Goal: Task Accomplishment & Management: Use online tool/utility

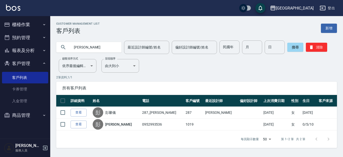
drag, startPoint x: 90, startPoint y: 48, endPoint x: 0, endPoint y: 12, distance: 96.6
click at [0, 26] on div "上越[GEOGRAPHIC_DATA] 登出 櫃檯作業 打帳單 帳單列表 現金收支登錄 材料自購登錄 每日結帳 排班表 現場電腦打卡 預約管理 預約管理 單日…" at bounding box center [171, 78] width 343 height 157
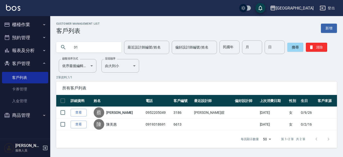
type input "3"
type input "[PERSON_NAME]"
click at [30, 24] on button "櫃檯作業" at bounding box center [25, 24] width 46 height 13
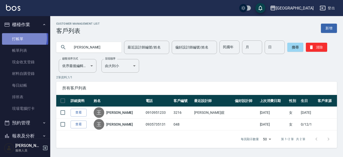
drag, startPoint x: 24, startPoint y: 38, endPoint x: 0, endPoint y: 33, distance: 24.0
click at [23, 38] on link "打帳單" at bounding box center [25, 39] width 46 height 12
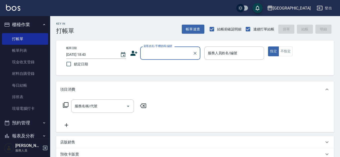
drag, startPoint x: 148, startPoint y: 57, endPoint x: 149, endPoint y: 51, distance: 6.2
click at [148, 56] on input "顧客姓名/手機號碼/編號" at bounding box center [167, 53] width 48 height 9
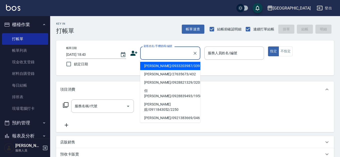
drag, startPoint x: 147, startPoint y: 50, endPoint x: 0, endPoint y: 0, distance: 155.5
click at [142, 48] on div "顧客姓名/手機號碼/編號" at bounding box center [170, 52] width 60 height 13
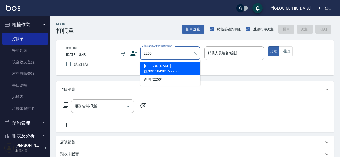
type input "[PERSON_NAME]媗/0911843052/2250"
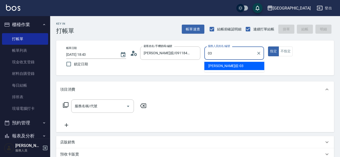
type input "[PERSON_NAME]媗-03"
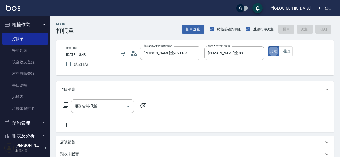
type button "true"
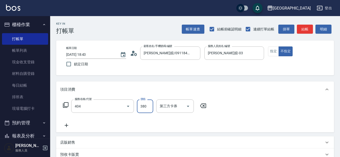
type input "剪髮(380)(404)"
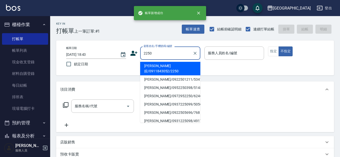
type input "2250"
type input "03"
type input "[PERSON_NAME]媗/0911843052/2250"
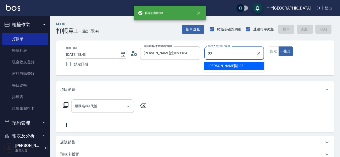
type input "03"
type button "false"
type input "[PERSON_NAME]媗-03"
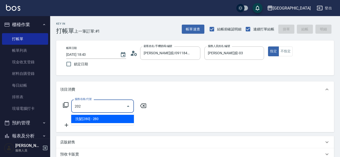
type input "洗髮[280](202)"
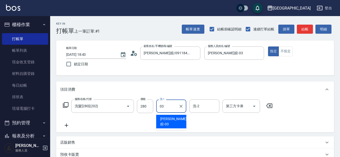
type input "[PERSON_NAME]媗-03"
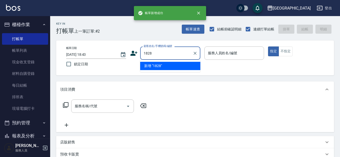
type input "1828"
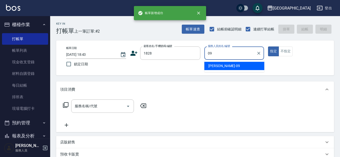
type input "[PERSON_NAME]-09"
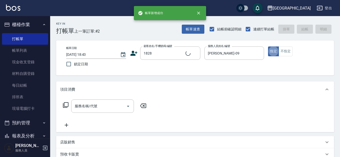
type input "[PERSON_NAME]/0938009127/1828"
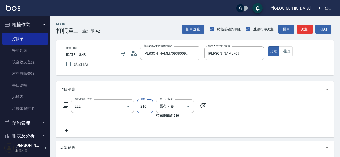
type input "洗髮卡券[210](222)"
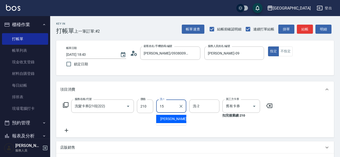
type input "[PERSON_NAME]-15"
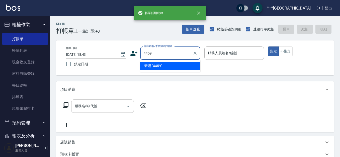
type input "4459"
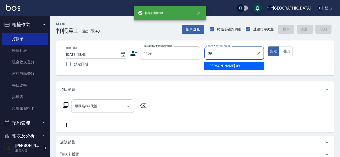
type input "[PERSON_NAME]-09"
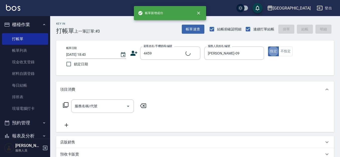
type input "[PERSON_NAME]/0955007530/4459"
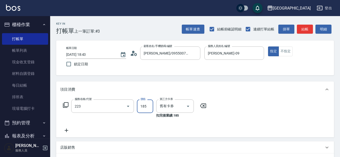
type input "洗髮卡(185)(223)"
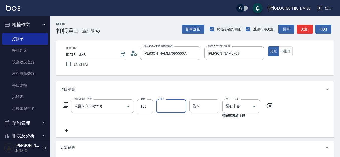
type input "0"
type input "[PERSON_NAME]-15"
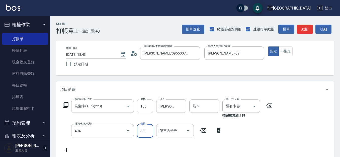
type input "剪髮(380)(404)"
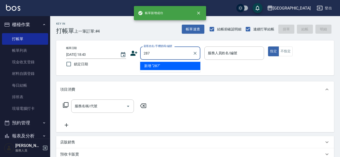
type input "287"
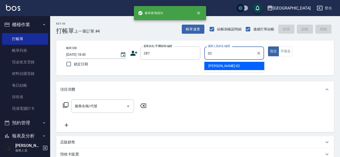
type input "[PERSON_NAME]-02"
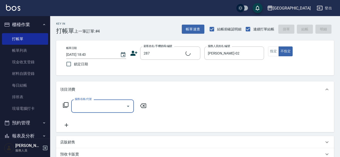
type input "[PERSON_NAME]/287_[PERSON_NAME]/287"
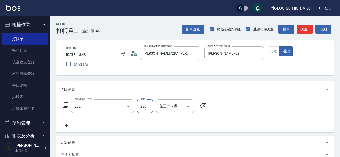
type input "洗髮[280](202)"
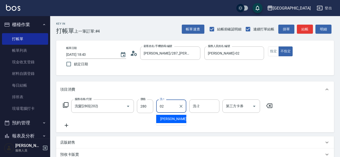
type input "[PERSON_NAME]-02"
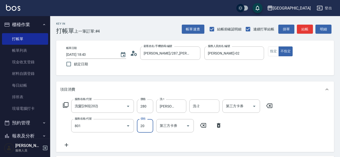
type input "潤絲(801)"
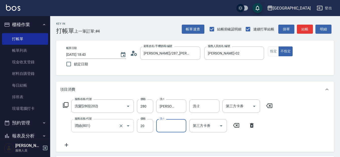
click at [102, 129] on input "潤絲(801)" at bounding box center [96, 125] width 44 height 9
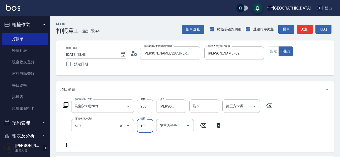
type input "[PERSON_NAME].玻酸.晶膜.水療(619)"
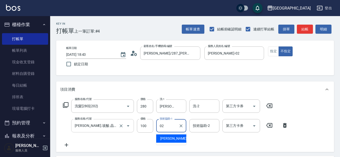
type input "[PERSON_NAME]-02"
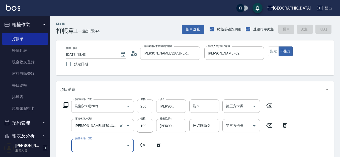
type input "[DATE] 18:44"
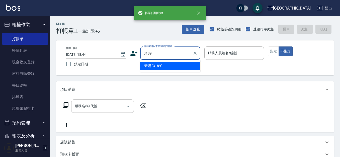
type input "3189"
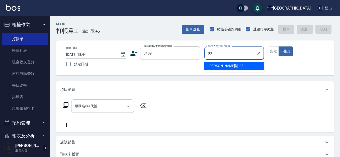
type input "[PERSON_NAME]媗-03"
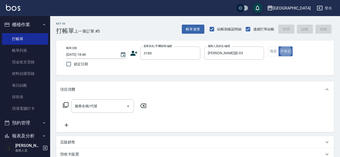
type input "[PERSON_NAME]/0931382168/3189"
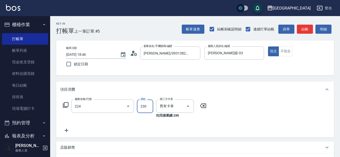
type input "洗髮(卡)230(224)"
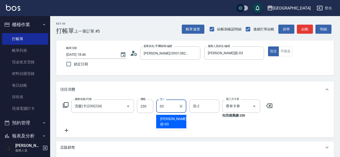
type input "[PERSON_NAME]媗-03"
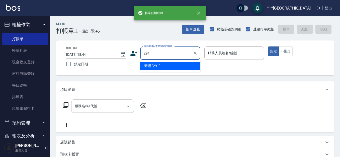
type input "291"
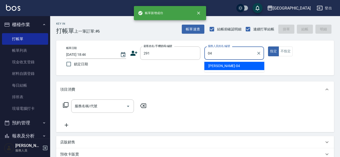
type input "[PERSON_NAME]-04"
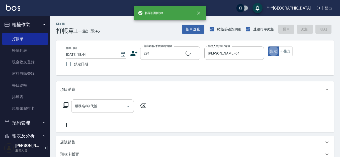
type input "[PERSON_NAME]/291/291"
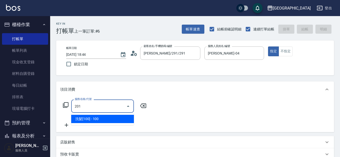
type input "洗髮[100](201)"
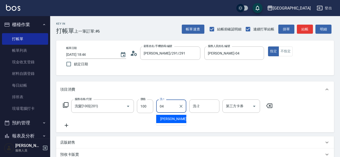
type input "[PERSON_NAME]-04"
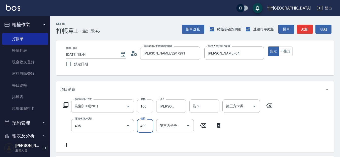
type input "剪髮(400)(405)"
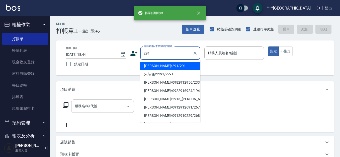
type input "291"
type input "0"
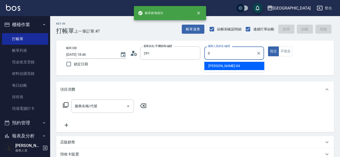
type input "[PERSON_NAME]/291/291"
type input "[PERSON_NAME]-04"
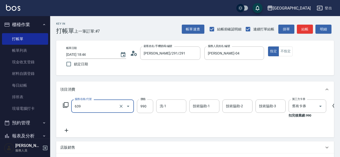
type input "(芙)蘆薈髮膜套卡(自材)(639)"
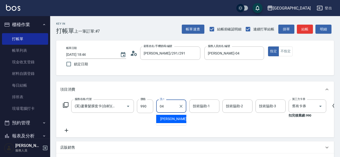
type input "[PERSON_NAME]-04"
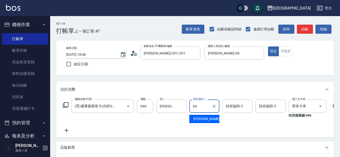
type input "[PERSON_NAME]-04"
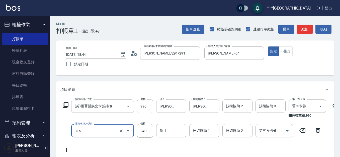
type input "燙髮[2400](316)"
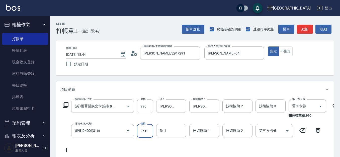
type input "2510"
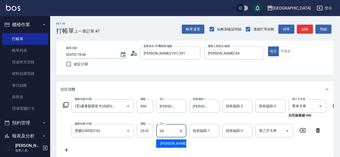
type input "[PERSON_NAME]-04"
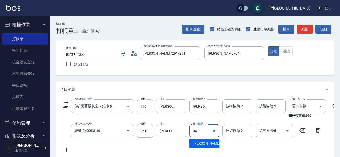
type input "[PERSON_NAME]-04"
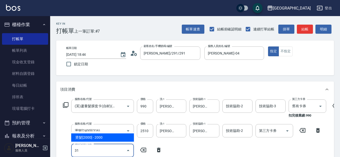
type input "3"
type input "5"
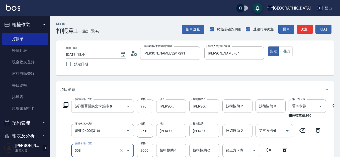
type input "染髮[2000](508)"
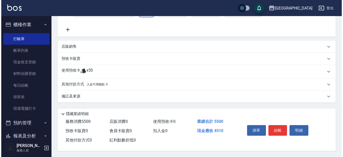
scroll to position [147, 0]
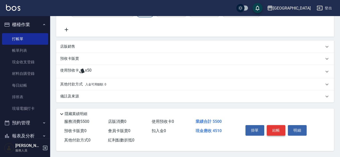
click at [279, 127] on button "結帳" at bounding box center [276, 130] width 19 height 11
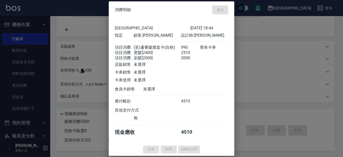
type input "[DATE] 18:45"
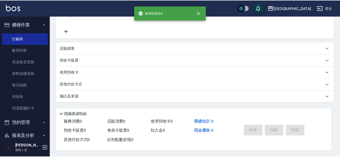
scroll to position [0, 0]
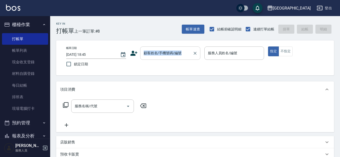
drag, startPoint x: 162, startPoint y: 46, endPoint x: 157, endPoint y: 50, distance: 6.4
click at [160, 49] on div "帳單日期 [DATE] 18:45 鎖定日期 顧客姓名/手機號碼/編號 顧客姓名/手機號碼/編號 服務人員姓名/編號 服務人員姓名/編號 指定 不指定" at bounding box center [195, 57] width 278 height 35
drag, startPoint x: 190, startPoint y: 56, endPoint x: 185, endPoint y: 54, distance: 5.2
click at [189, 55] on input "顧客姓名/手機號碼/編號" at bounding box center [167, 53] width 48 height 9
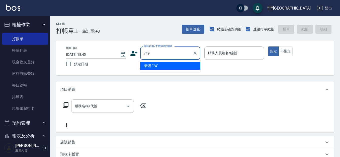
type input "749"
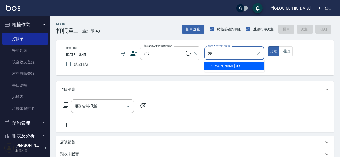
type input "09"
type input "[PERSON_NAME]/0910215620/749"
type input "[PERSON_NAME]-09"
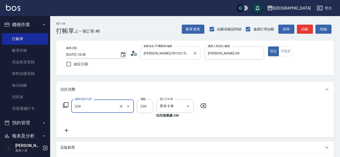
type input "洗髮(卡)230(224)"
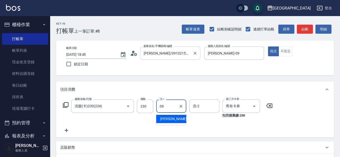
type input "[PERSON_NAME]-09"
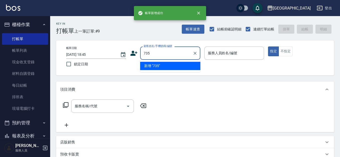
type input "735"
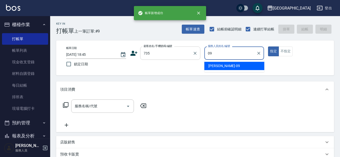
type input "[PERSON_NAME]-09"
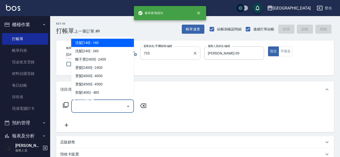
type input "[PERSON_NAME]/ 0958338986/735"
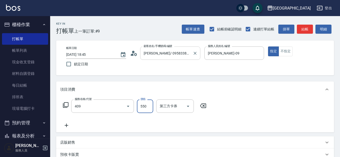
type input "剪髮(550)(409)"
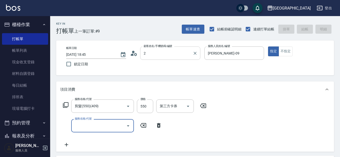
type input "29"
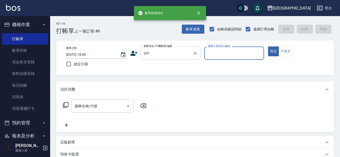
type input "291"
type input "[PERSON_NAME]-04"
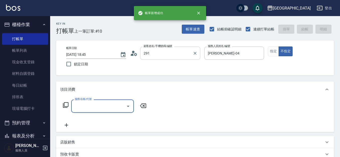
type input "[PERSON_NAME]/291/291"
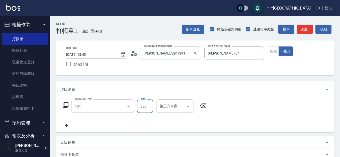
type input "剪髮(380)(404)"
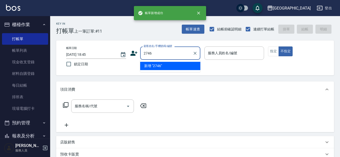
type input "2746"
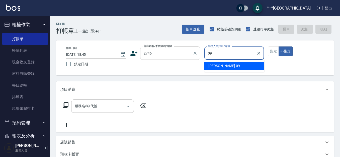
type input "[PERSON_NAME]-09"
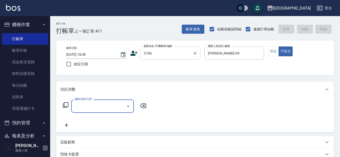
type input "[PERSON_NAME]/0928158205/2746"
drag, startPoint x: 274, startPoint y: 53, endPoint x: 266, endPoint y: 51, distance: 8.5
click at [273, 53] on button "指定" at bounding box center [273, 51] width 11 height 10
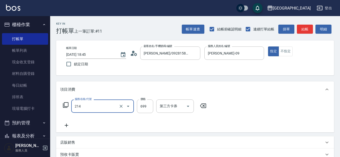
type input "滾珠洗髪699(214)"
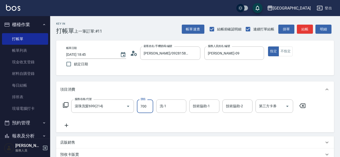
type input "700"
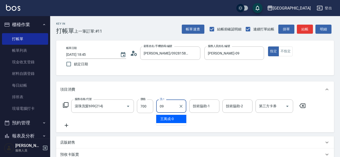
type input "[PERSON_NAME]-09"
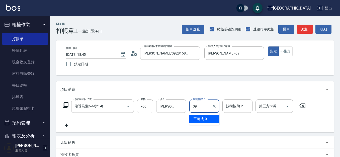
type input "[PERSON_NAME]-09"
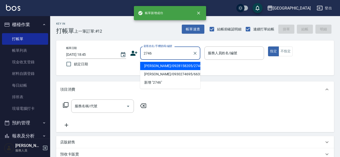
type input "2746"
type input "0"
type input "[PERSON_NAME]/0928158205/2746"
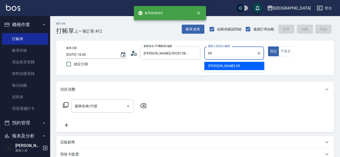
type input "[PERSON_NAME]-09"
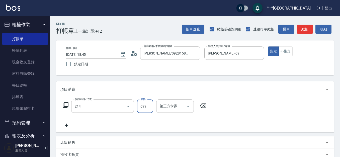
type input "滾珠洗髪699(214)"
type input "700"
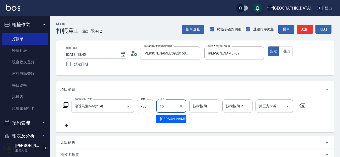
type input "[PERSON_NAME]-15"
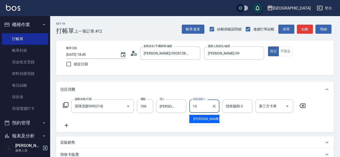
type input "[PERSON_NAME]-15"
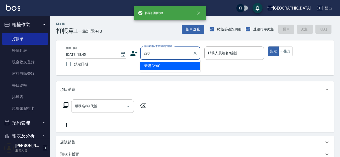
type input "290"
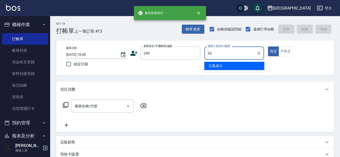
type input "[PERSON_NAME]-02"
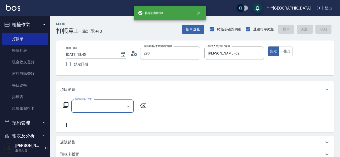
type input "[PERSON_NAME]/0989688802/290"
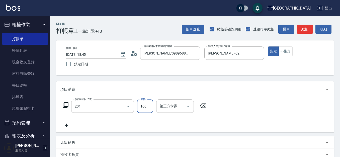
type input "洗髮[100](201)"
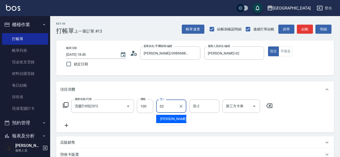
type input "[PERSON_NAME]-02"
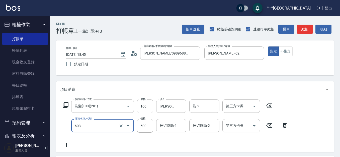
type input "護髮[600](603)"
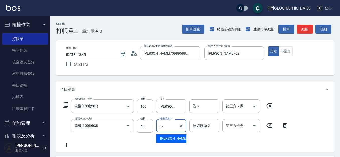
type input "[PERSON_NAME]-02"
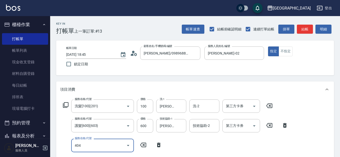
type input "剪髮(380)(404)"
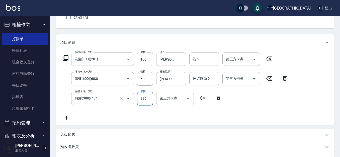
scroll to position [47, 0]
click at [97, 102] on input "剪髮(380)(404)" at bounding box center [96, 98] width 44 height 9
type input "剪髮(480)(407)"
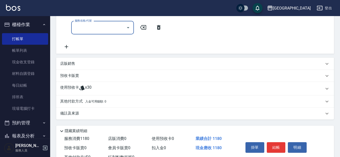
scroll to position [28, 0]
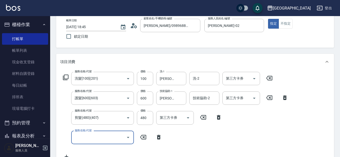
type input "[DATE] 18:46"
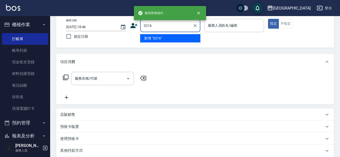
type input "3216"
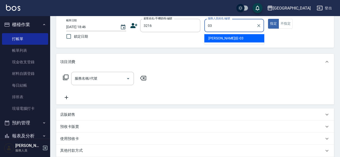
type input "[PERSON_NAME]媗-03"
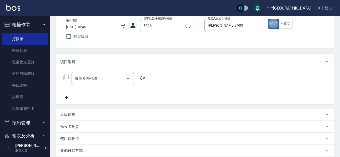
type input "[PERSON_NAME]/0910951233/3216"
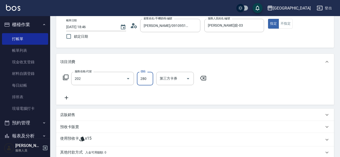
type input "洗髮[280](202)"
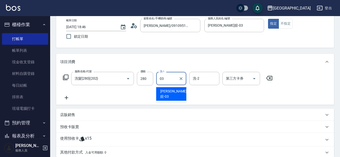
type input "[PERSON_NAME]媗-03"
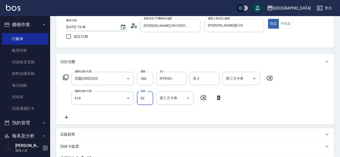
type input "瞬間護髮(618)"
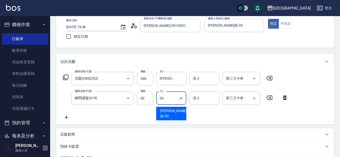
type input "[PERSON_NAME]媗-03"
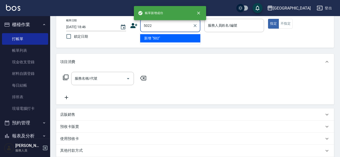
type input "5022"
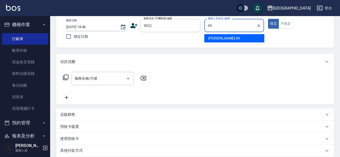
type input "[PERSON_NAME]-09"
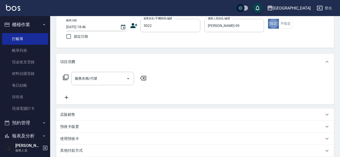
type input "[PERSON_NAME]/0972037080/5022"
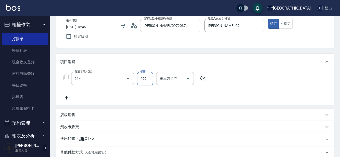
type input "滾珠洗髪699(214)"
type input "700"
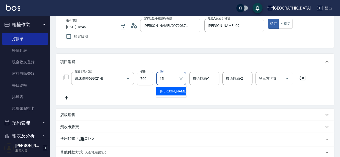
type input "[PERSON_NAME]-15"
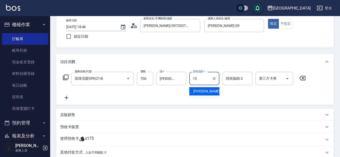
type input "[PERSON_NAME]-15"
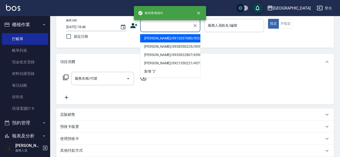
type input "2"
type input "[PERSON_NAME]/0972037080/5022"
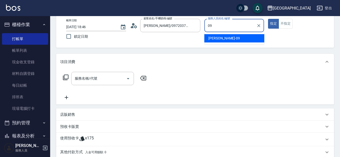
type input "[PERSON_NAME]-09"
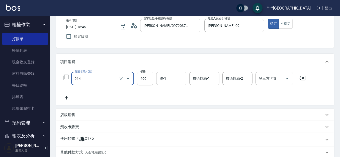
type input "滾珠洗髪699(214)"
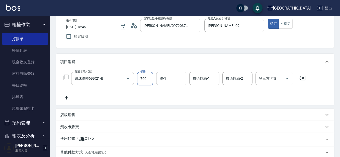
type input "700"
type input "[PERSON_NAME]-15"
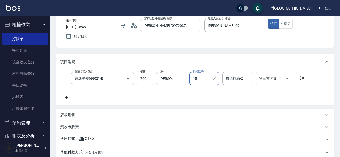
type input "[PERSON_NAME]-15"
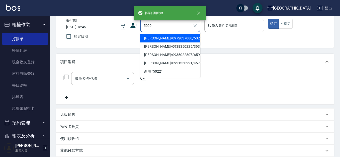
type input "[PERSON_NAME]/0972037080/5022"
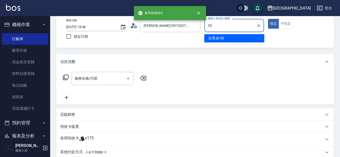
type input "[PERSON_NAME]-55"
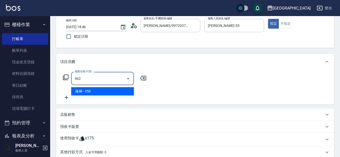
type input "修腳(902)"
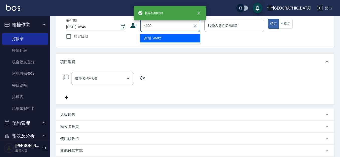
type input "4602"
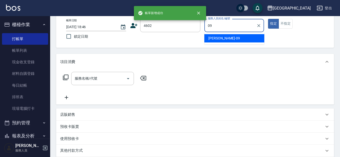
type input "[PERSON_NAME]-09"
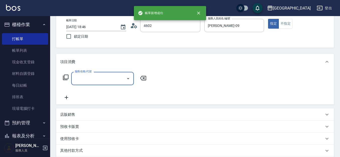
type input "[PERSON_NAME]/4602_[PERSON_NAME]/4602"
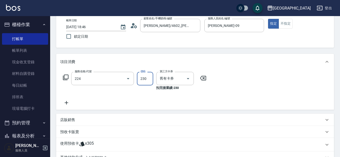
type input "洗髮(卡)230(224)"
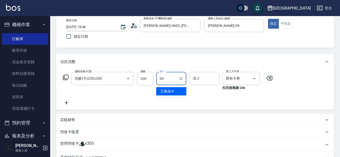
type input "[PERSON_NAME]-09"
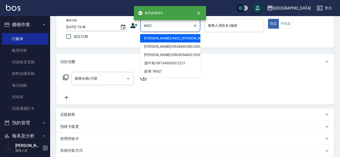
type input "4602"
type input "09"
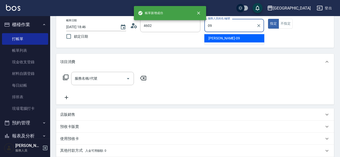
type input "[PERSON_NAME]/4602_[PERSON_NAME]/4602"
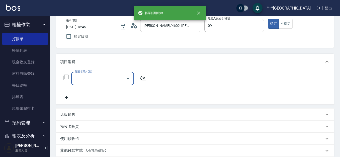
type input "[PERSON_NAME]-09"
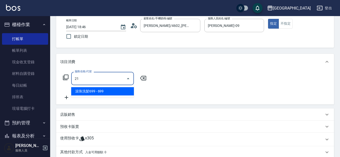
type input "2"
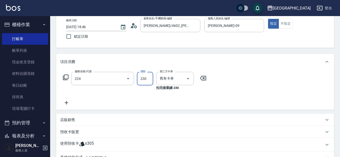
type input "洗髮(卡)230(224)"
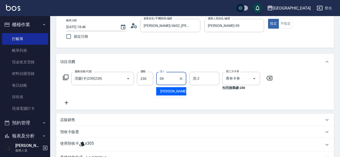
type input "[PERSON_NAME]-09"
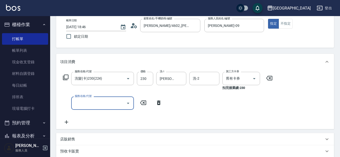
type input "[DATE] 18:47"
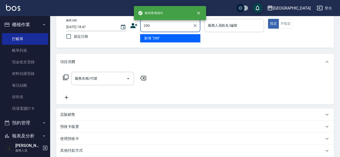
type input "290"
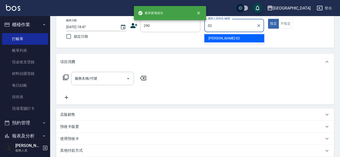
type input "[PERSON_NAME]-02"
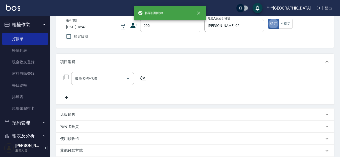
type input "2"
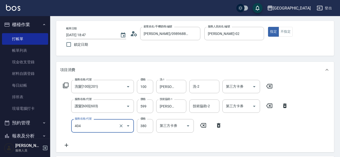
scroll to position [20, 0]
click at [110, 111] on div "護髮[600](603) 服務名稱/代號" at bounding box center [102, 105] width 63 height 13
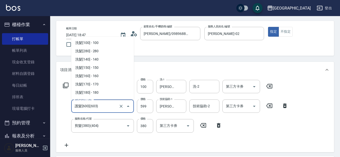
scroll to position [552, 0]
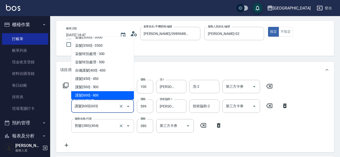
click at [105, 123] on input "剪髮(380)(404)" at bounding box center [96, 125] width 44 height 9
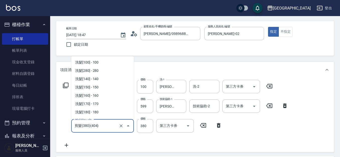
scroll to position [329, 0]
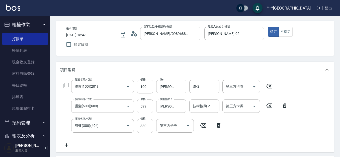
drag, startPoint x: 114, startPoint y: 146, endPoint x: 119, endPoint y: 114, distance: 33.0
click at [114, 145] on div "服務名稱/代號 洗髮[100](201) 服務名稱/代號 價格 100 價格 洗-1 [PERSON_NAME]-02 洗-1 洗-2 洗-2 第三方卡券 第…" at bounding box center [175, 114] width 231 height 68
click at [111, 107] on input "護髮[600](603)" at bounding box center [96, 106] width 44 height 9
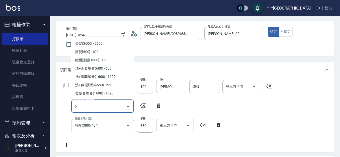
scroll to position [0, 0]
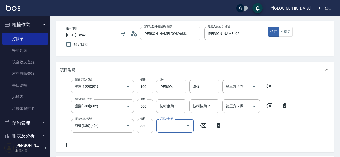
click at [152, 104] on input "500" at bounding box center [145, 106] width 16 height 14
click at [148, 104] on input "500" at bounding box center [145, 106] width 16 height 14
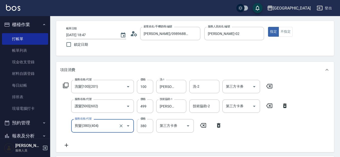
click at [102, 127] on input "剪髮(380)(404)" at bounding box center [96, 125] width 44 height 9
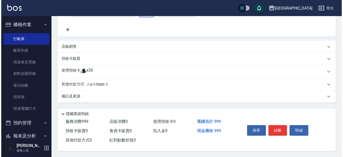
scroll to position [137, 0]
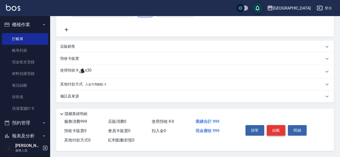
click at [282, 128] on button "結帳" at bounding box center [276, 130] width 19 height 11
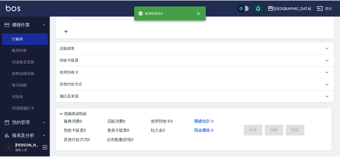
scroll to position [0, 0]
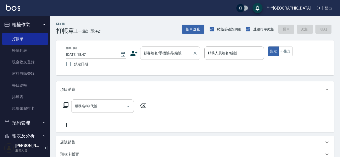
click at [174, 57] on div "顧客姓名/手機號碼/編號" at bounding box center [170, 52] width 60 height 13
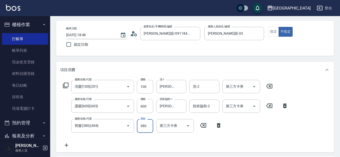
scroll to position [20, 0]
click at [121, 107] on icon "Clear" at bounding box center [121, 106] width 5 height 5
click at [107, 127] on input "剪髮(380)(404)" at bounding box center [96, 125] width 44 height 9
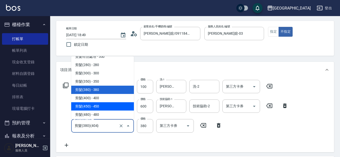
scroll to position [366, 0]
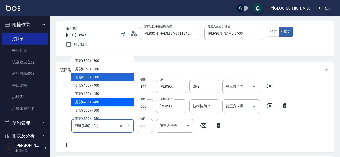
click at [106, 104] on span "剪髮(480) - 480" at bounding box center [102, 102] width 63 height 8
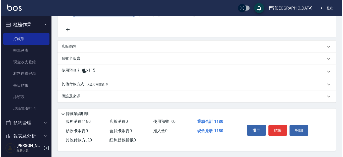
scroll to position [137, 0]
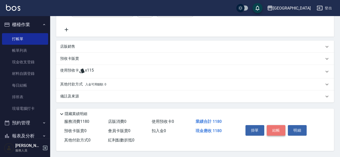
click at [280, 128] on button "結帳" at bounding box center [276, 130] width 19 height 11
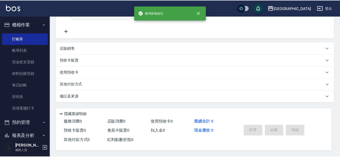
scroll to position [0, 0]
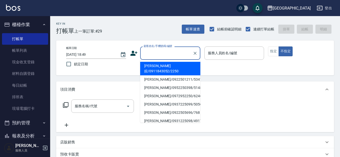
click at [151, 54] on input "顧客姓名/手機號碼/編號" at bounding box center [167, 53] width 48 height 9
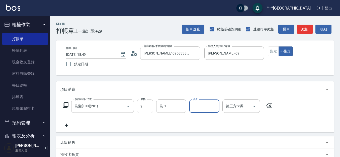
click at [150, 104] on input "9" at bounding box center [145, 106] width 16 height 14
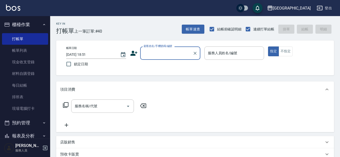
drag, startPoint x: 167, startPoint y: 72, endPoint x: 141, endPoint y: 59, distance: 28.7
click at [163, 71] on div "帳單日期 [DATE] 18:51 鎖定日期 顧客姓名/手機號碼/編號 顧客姓名/手機號碼/編號 服務人員姓名/編號 服務人員姓名/編號 指定 不指定" at bounding box center [195, 57] width 278 height 35
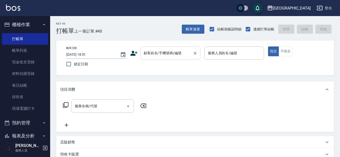
drag, startPoint x: 160, startPoint y: 56, endPoint x: 149, endPoint y: 51, distance: 12.0
click at [159, 55] on input "顧客姓名/手機號碼/編號" at bounding box center [167, 53] width 48 height 9
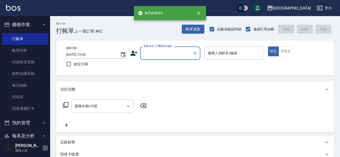
drag, startPoint x: 13, startPoint y: 30, endPoint x: 16, endPoint y: 23, distance: 7.6
click at [16, 26] on button "櫃檯作業" at bounding box center [25, 24] width 46 height 13
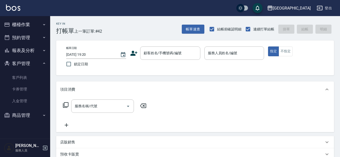
drag, startPoint x: 13, startPoint y: 65, endPoint x: 14, endPoint y: 60, distance: 4.4
click at [14, 63] on button "客戶管理" at bounding box center [25, 63] width 46 height 13
click at [19, 51] on button "報表及分析" at bounding box center [25, 50] width 46 height 13
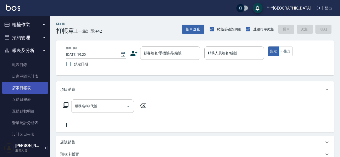
drag, startPoint x: 27, startPoint y: 89, endPoint x: 43, endPoint y: 84, distance: 17.2
click at [27, 88] on link "店家日報表" at bounding box center [25, 88] width 46 height 12
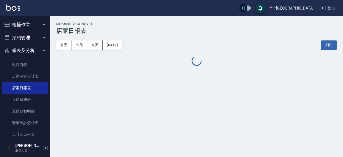
click at [33, 50] on button "報表及分析" at bounding box center [25, 50] width 46 height 13
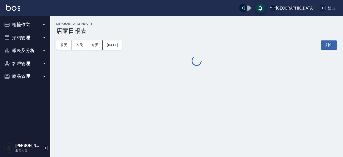
click at [28, 62] on button "客戶管理" at bounding box center [25, 63] width 46 height 13
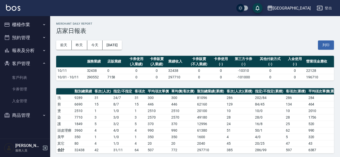
click at [23, 63] on button "客戶管理" at bounding box center [25, 63] width 46 height 13
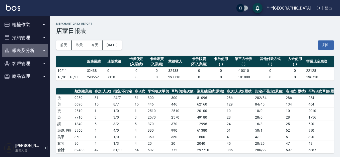
click at [25, 53] on button "報表及分析" at bounding box center [25, 50] width 46 height 13
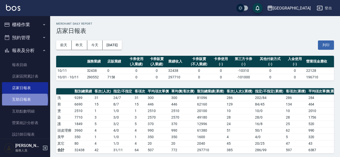
click at [24, 100] on link "互助日報表" at bounding box center [25, 100] width 46 height 12
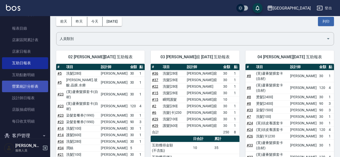
scroll to position [37, 0]
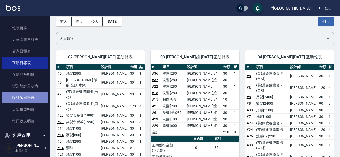
click at [28, 98] on link "設計師日報表" at bounding box center [25, 98] width 46 height 12
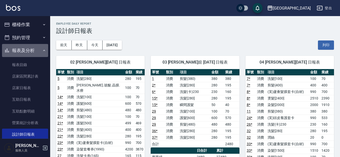
drag, startPoint x: 25, startPoint y: 50, endPoint x: 24, endPoint y: 35, distance: 14.3
click at [25, 49] on button "報表及分析" at bounding box center [25, 50] width 46 height 13
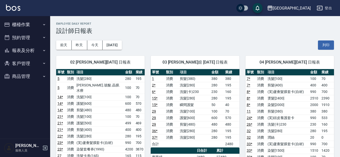
click at [26, 26] on button "櫃檯作業" at bounding box center [25, 24] width 46 height 13
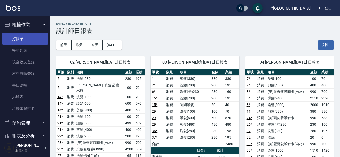
click at [22, 39] on link "打帳單" at bounding box center [25, 39] width 46 height 12
